Goal: Navigation & Orientation: Understand site structure

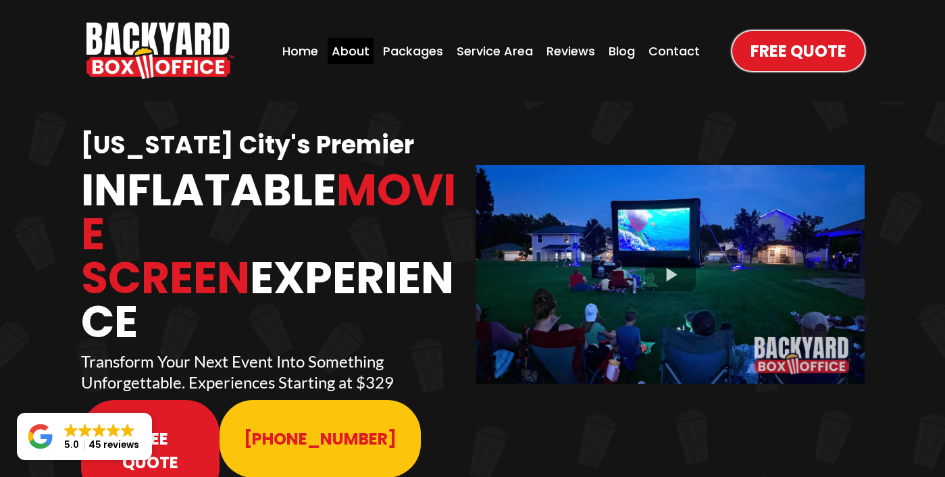
click at [343, 51] on div "About" at bounding box center [351, 51] width 46 height 26
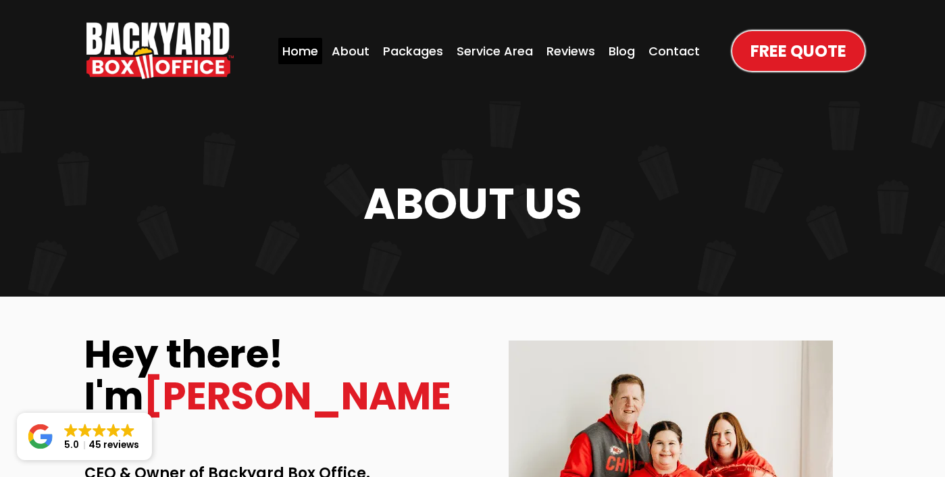
click at [305, 45] on div "Home" at bounding box center [300, 51] width 44 height 26
